Goal: Navigation & Orientation: Find specific page/section

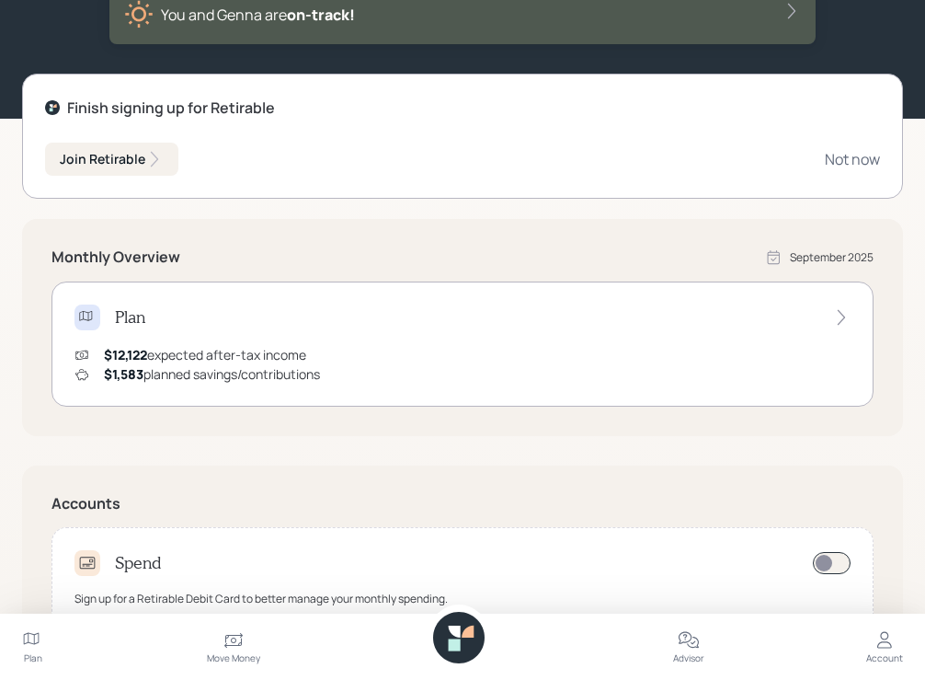
scroll to position [379, 0]
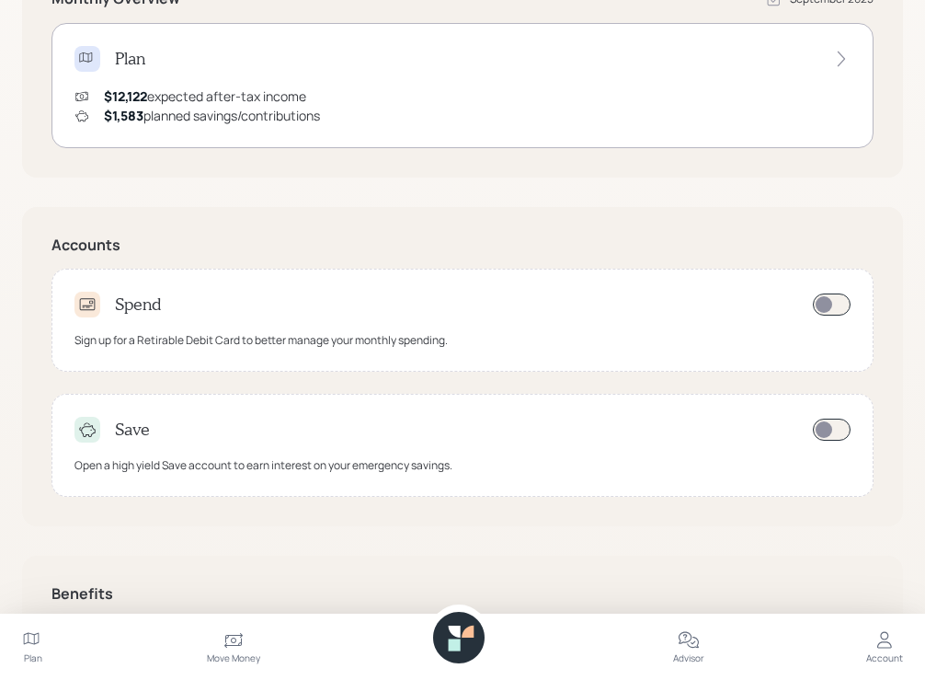
click at [223, 319] on div "Spend Sign up for a Retirable Debit Card to better manage your monthly spending." at bounding box center [463, 320] width 822 height 103
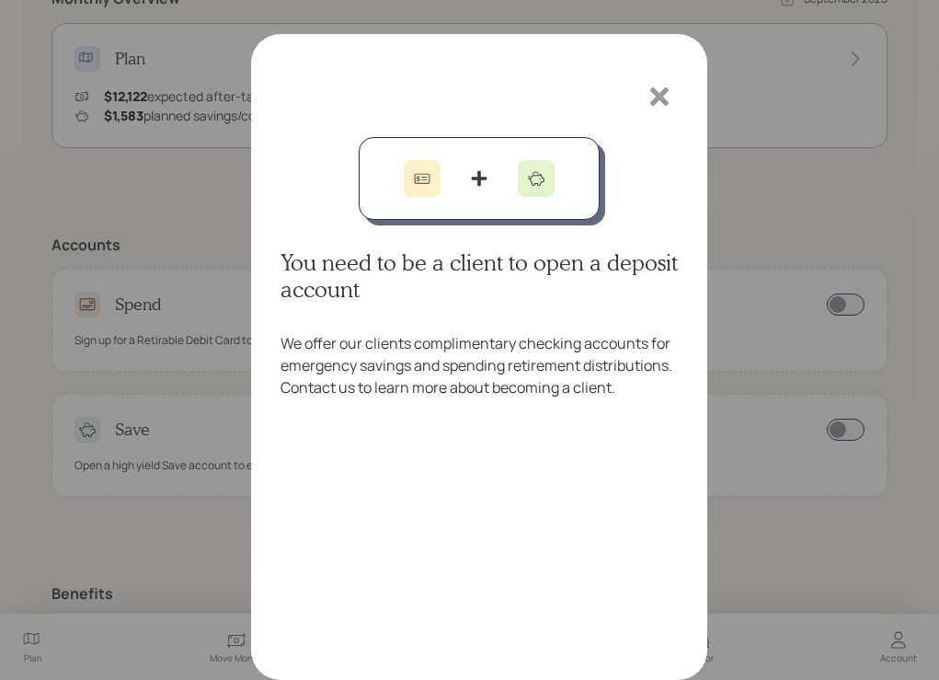
click at [670, 94] on icon at bounding box center [660, 97] width 28 height 28
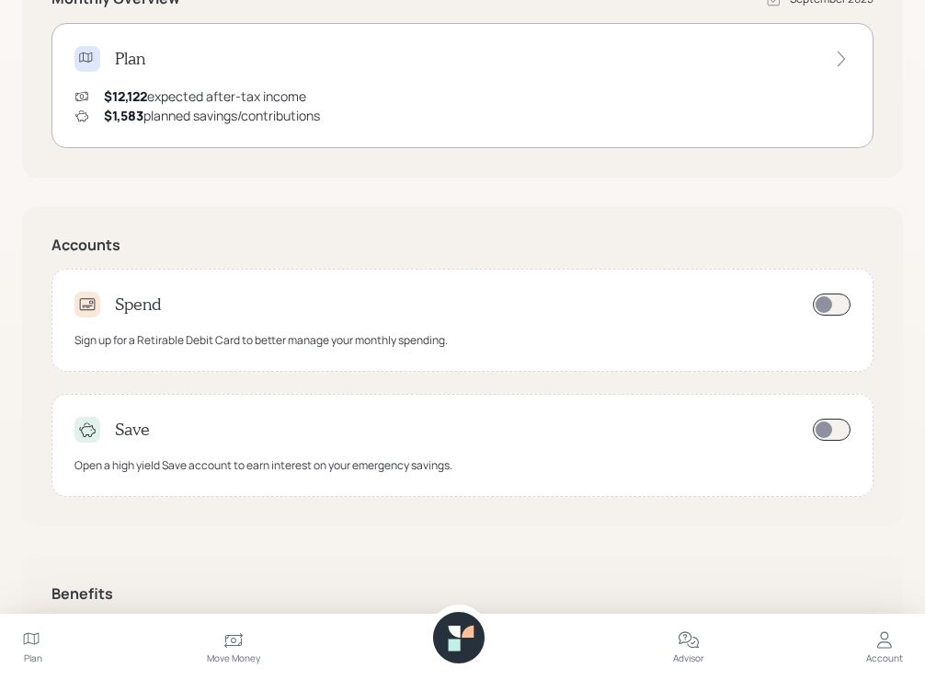
scroll to position [584, 0]
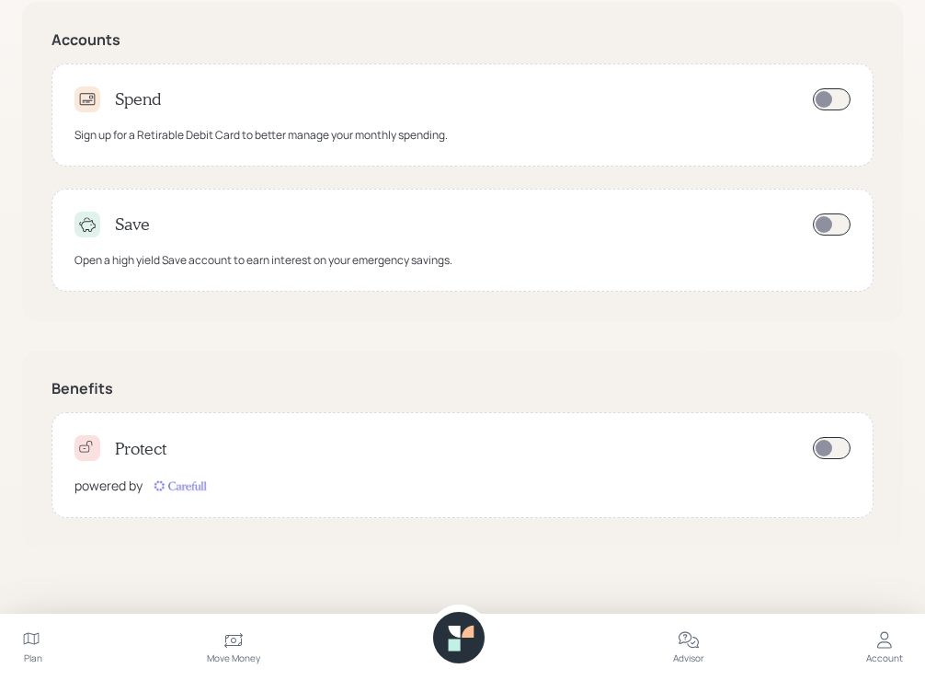
click at [245, 636] on div "Move Money" at bounding box center [233, 646] width 53 height 66
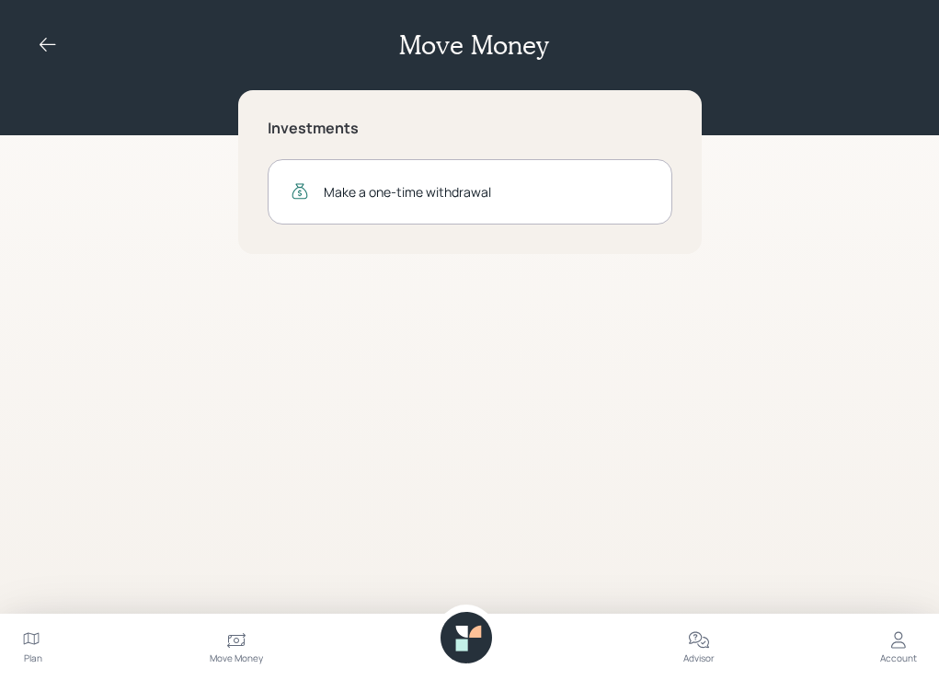
click at [40, 41] on icon at bounding box center [48, 45] width 22 height 22
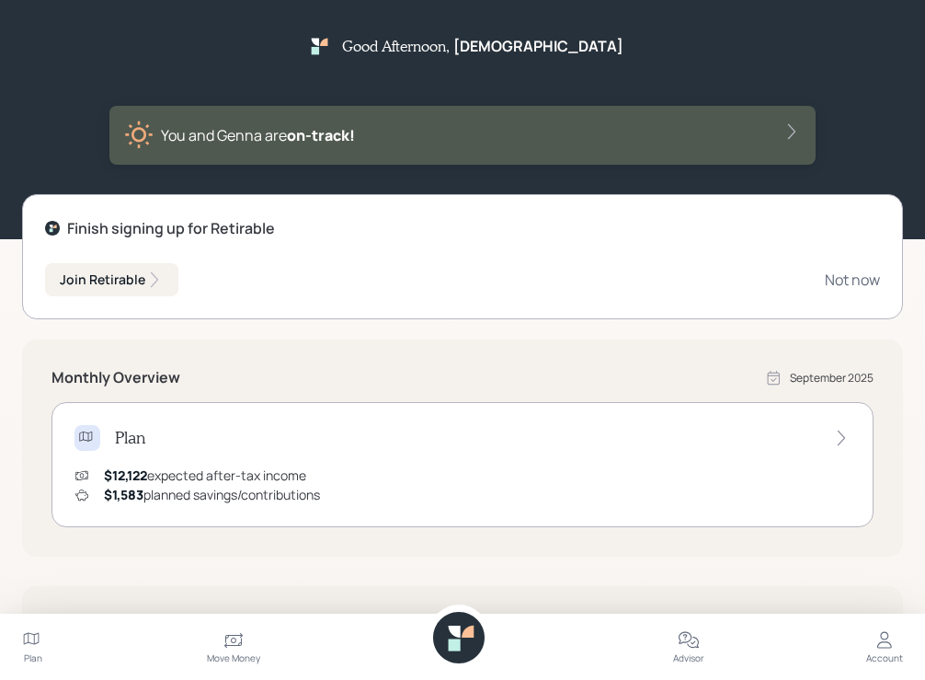
click at [395, 135] on div "You and Genna are on‑track!" at bounding box center [462, 134] width 677 height 29
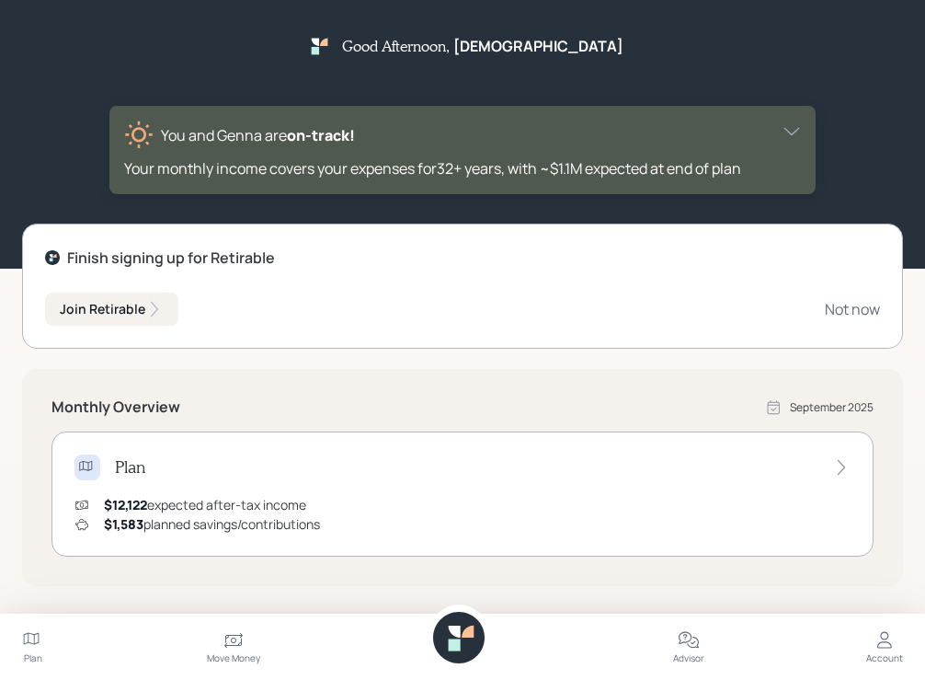
click at [722, 161] on div "Your monthly income covers your expenses for 32 + years , with ~$1.1M expected …" at bounding box center [462, 168] width 677 height 22
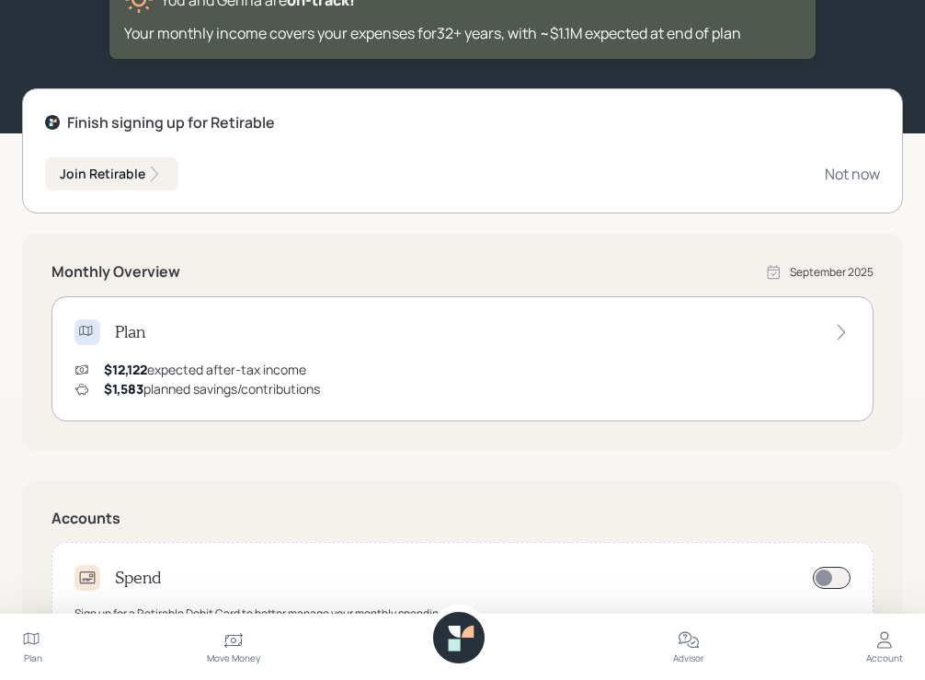
click at [700, 651] on div "Advisor" at bounding box center [688, 658] width 31 height 14
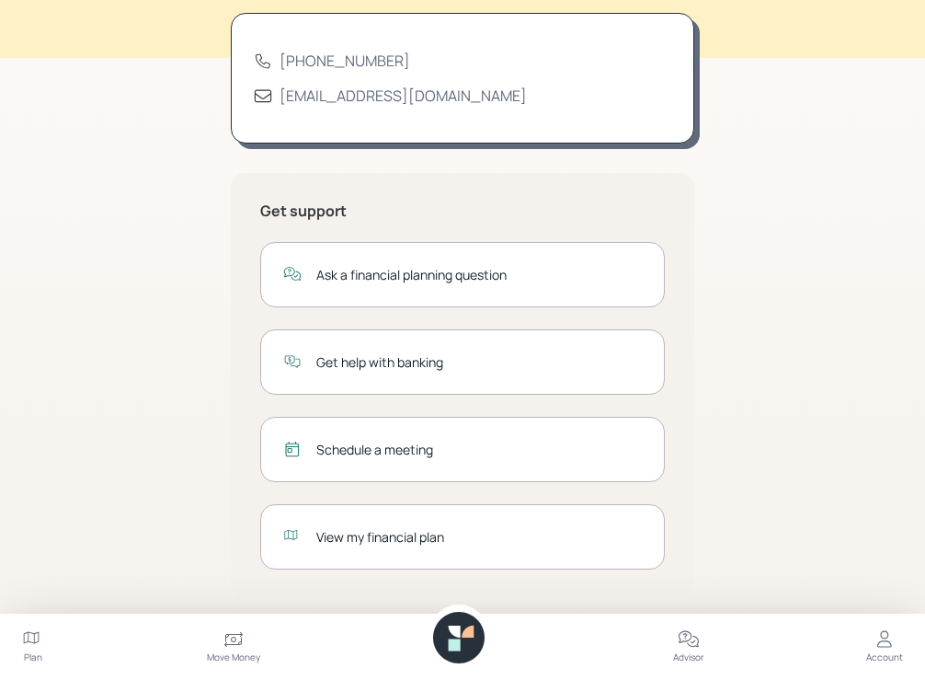
scroll to position [129, 0]
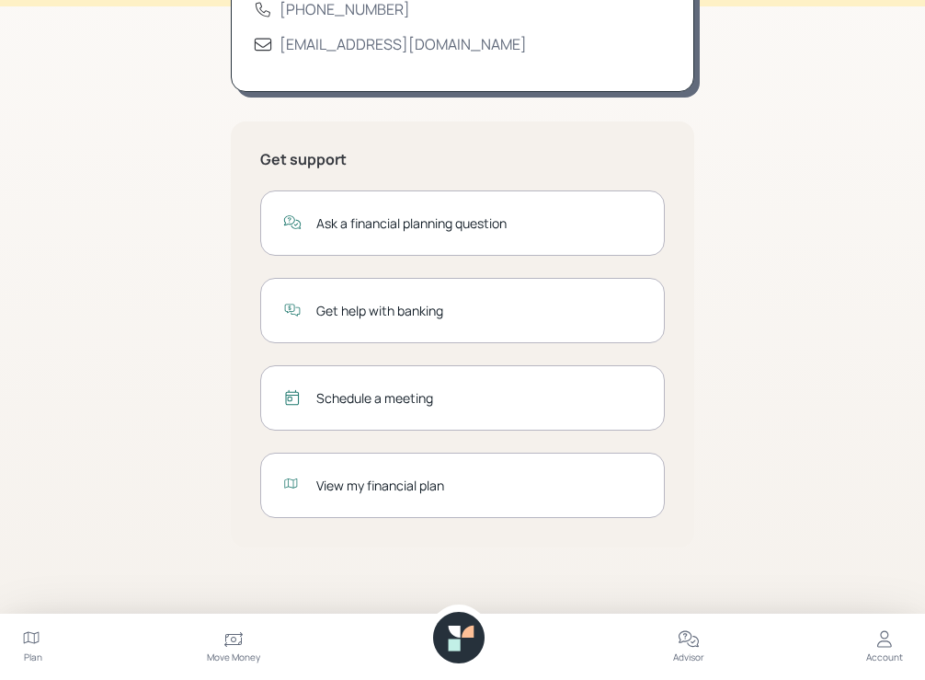
click at [881, 646] on icon at bounding box center [885, 639] width 22 height 22
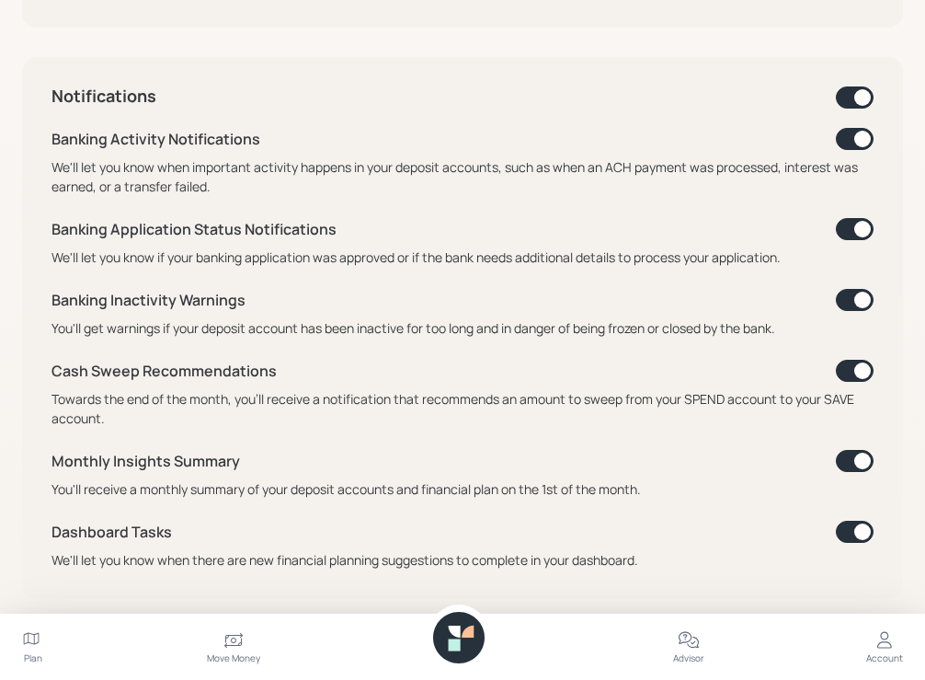
scroll to position [652, 0]
